Goal: Information Seeking & Learning: Learn about a topic

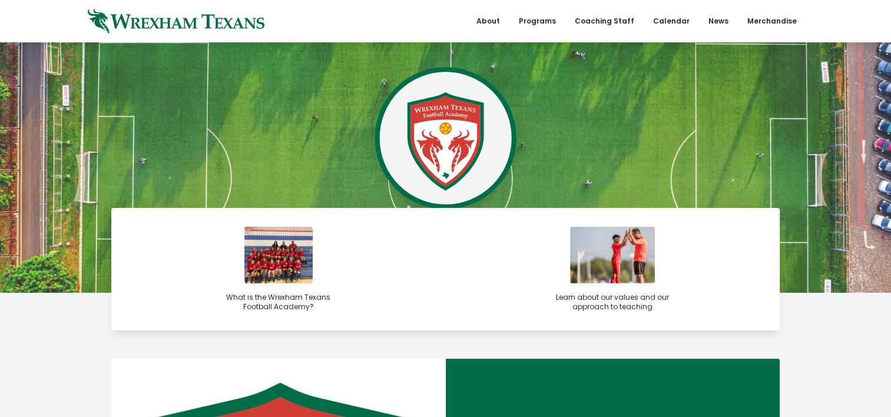
click at [847, 264] on img at bounding box center [445, 167] width 891 height 250
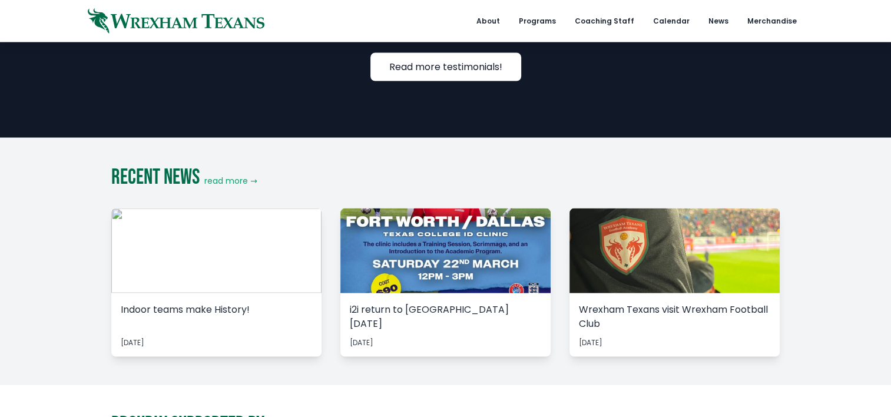
scroll to position [2238, 0]
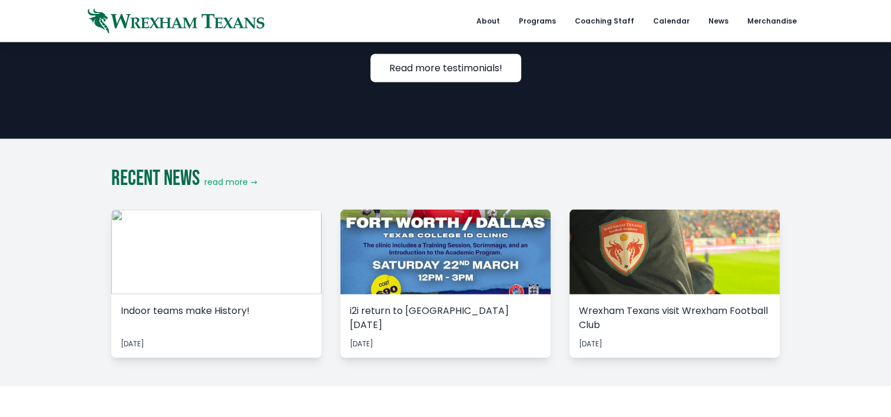
click at [221, 304] on div "Indoor teams make History!" at bounding box center [216, 318] width 191 height 28
